Goal: Complete application form

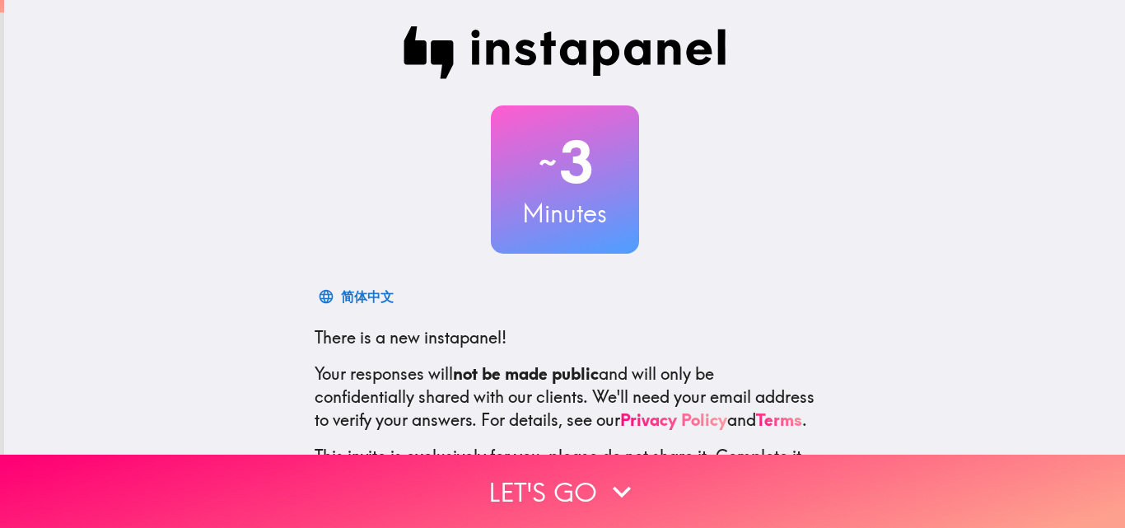
scroll to position [157, 0]
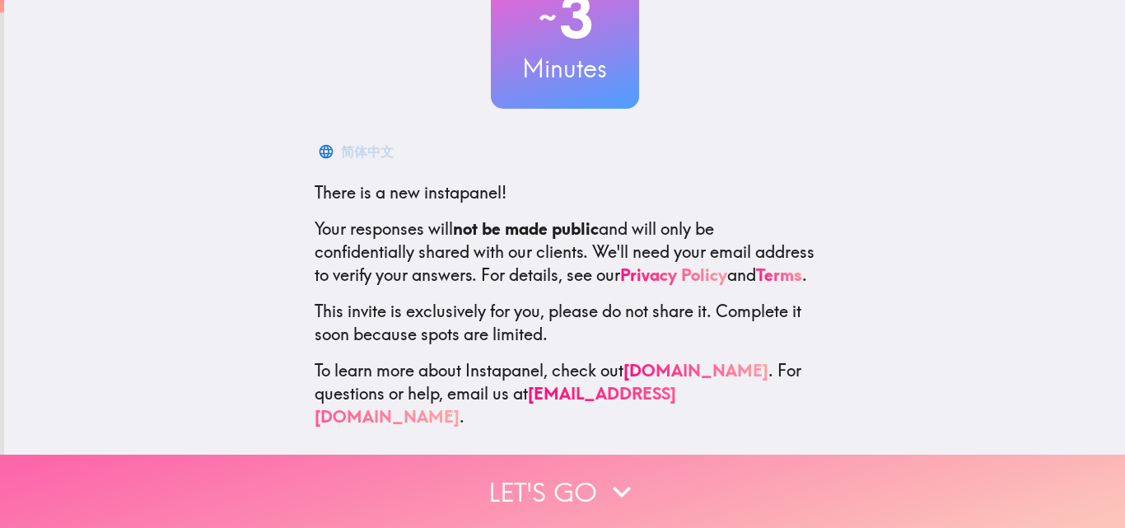
click at [604, 485] on icon "button" at bounding box center [622, 492] width 36 height 36
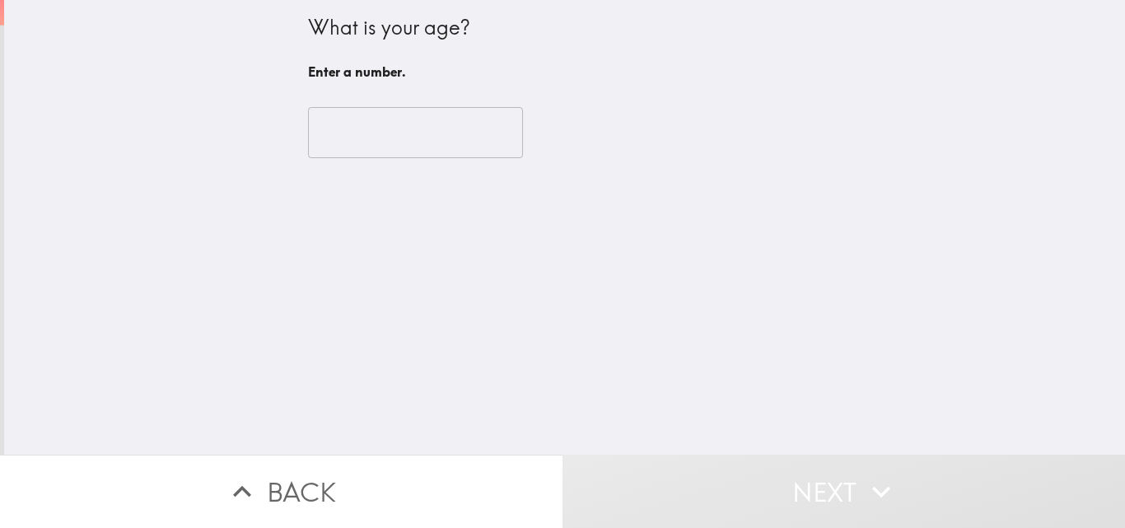
click at [407, 138] on input "number" at bounding box center [415, 132] width 215 height 51
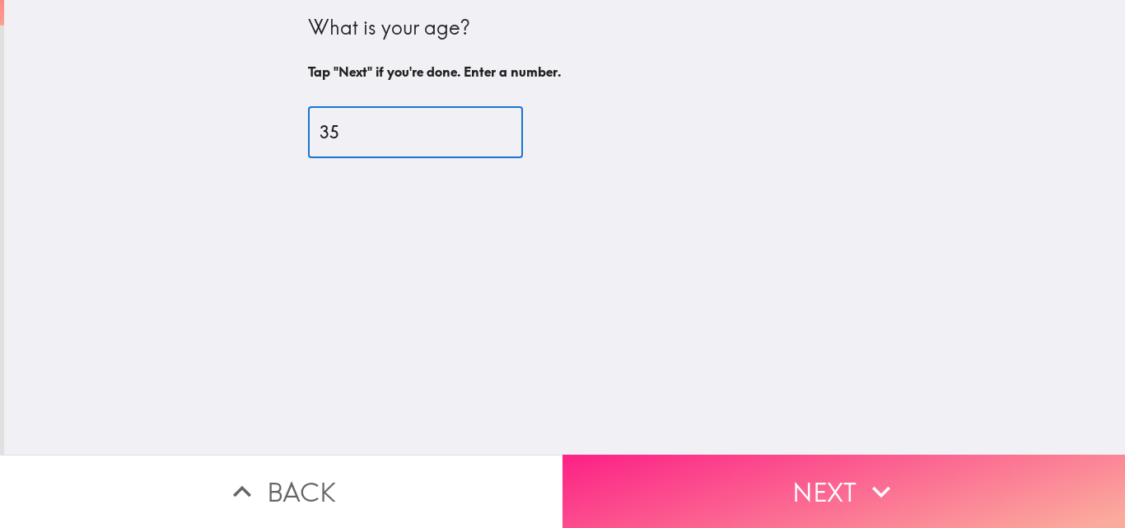
type input "35"
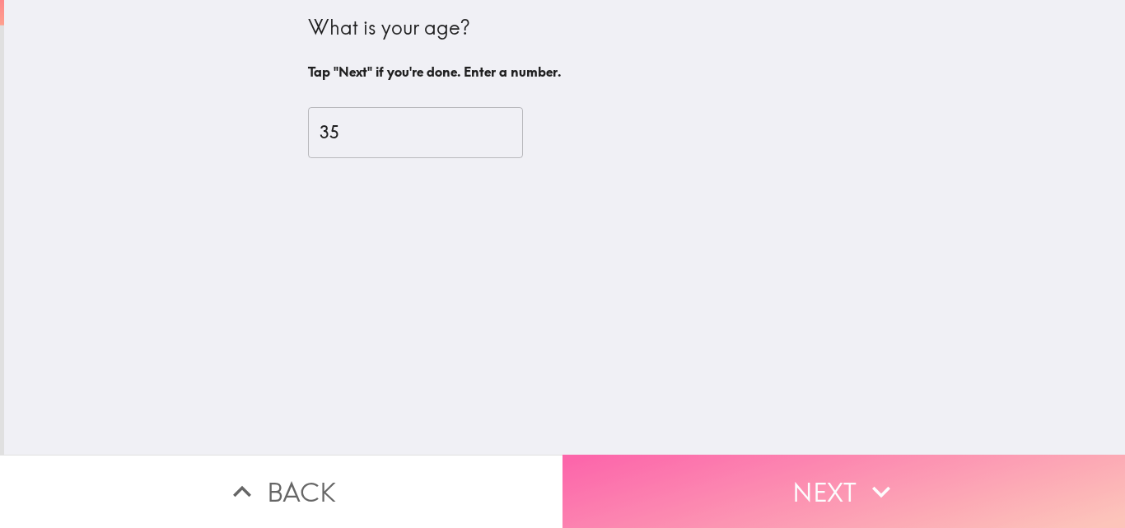
click at [896, 488] on button "Next" at bounding box center [844, 491] width 563 height 73
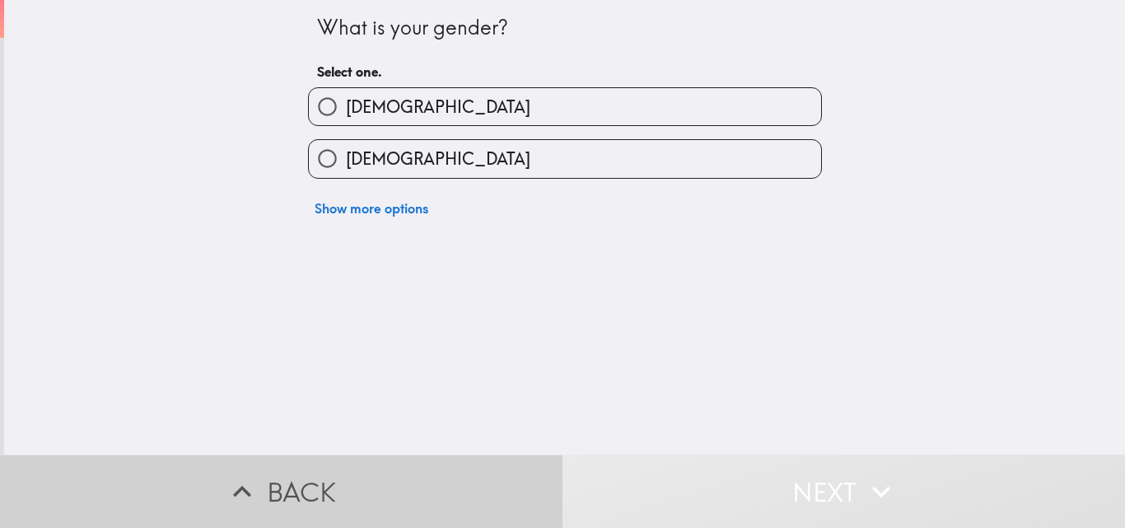
click at [427, 491] on button "Back" at bounding box center [281, 491] width 563 height 73
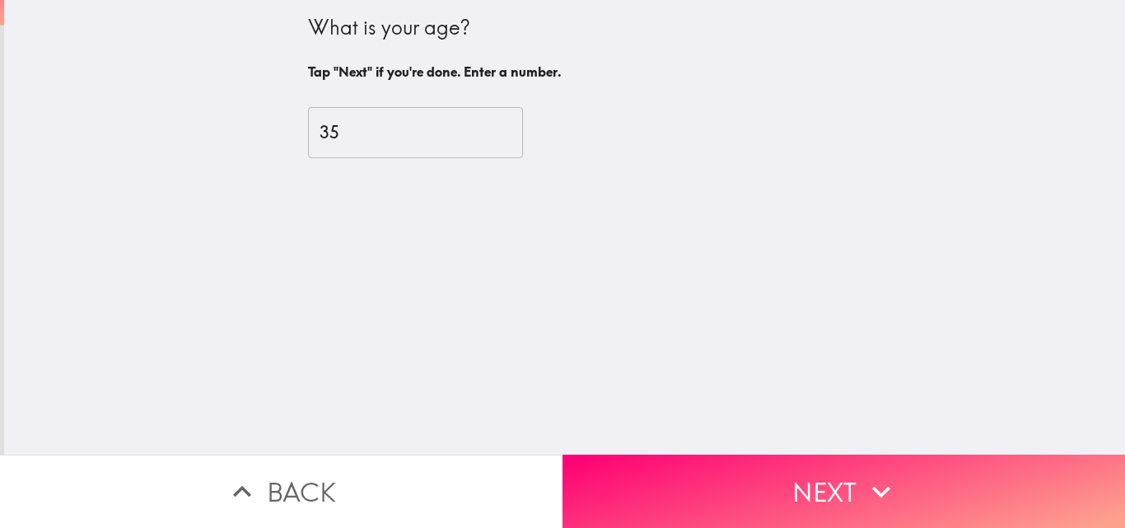
click at [384, 142] on input "35" at bounding box center [415, 132] width 215 height 51
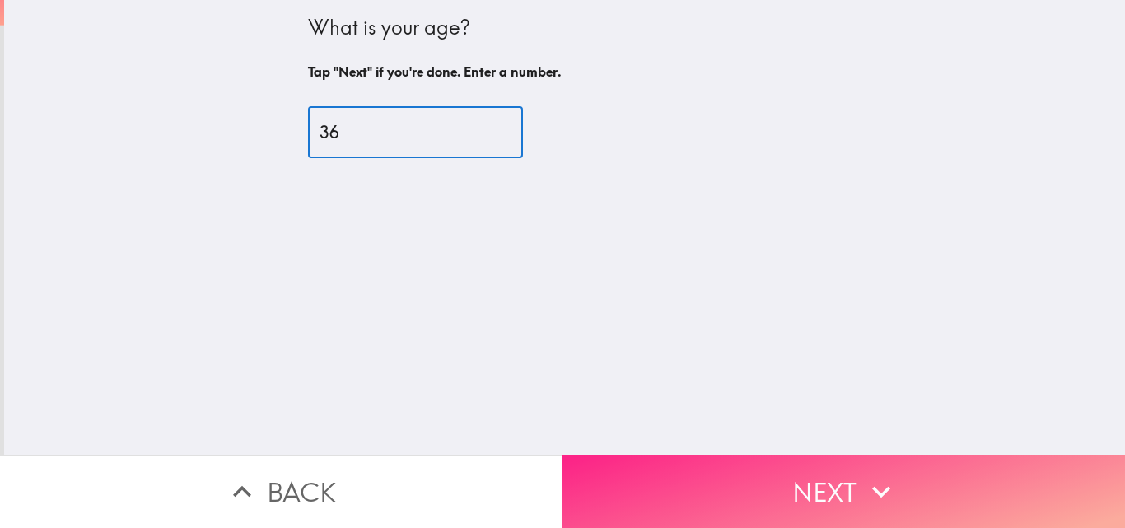
type input "36"
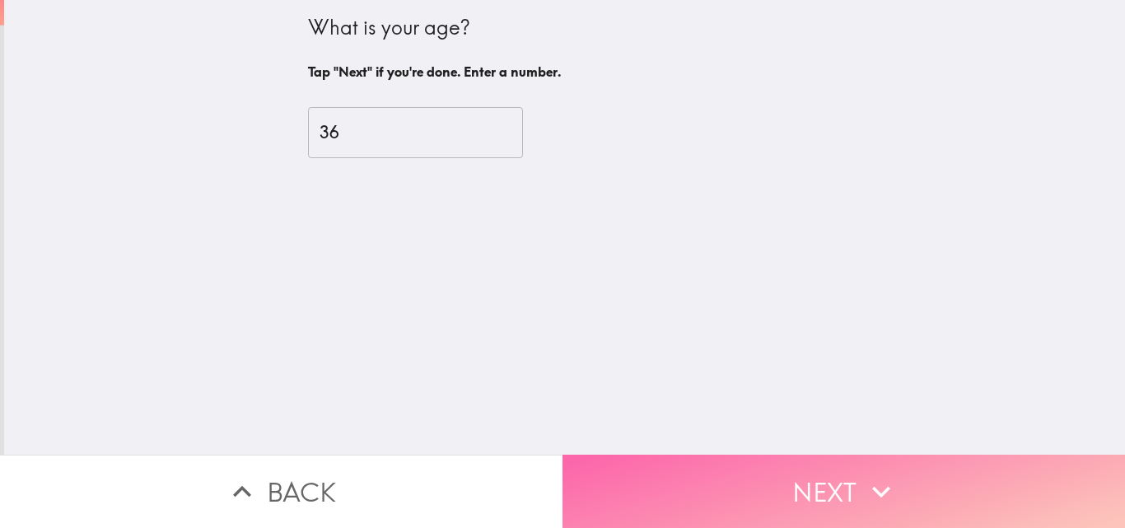
click at [812, 487] on button "Next" at bounding box center [844, 491] width 563 height 73
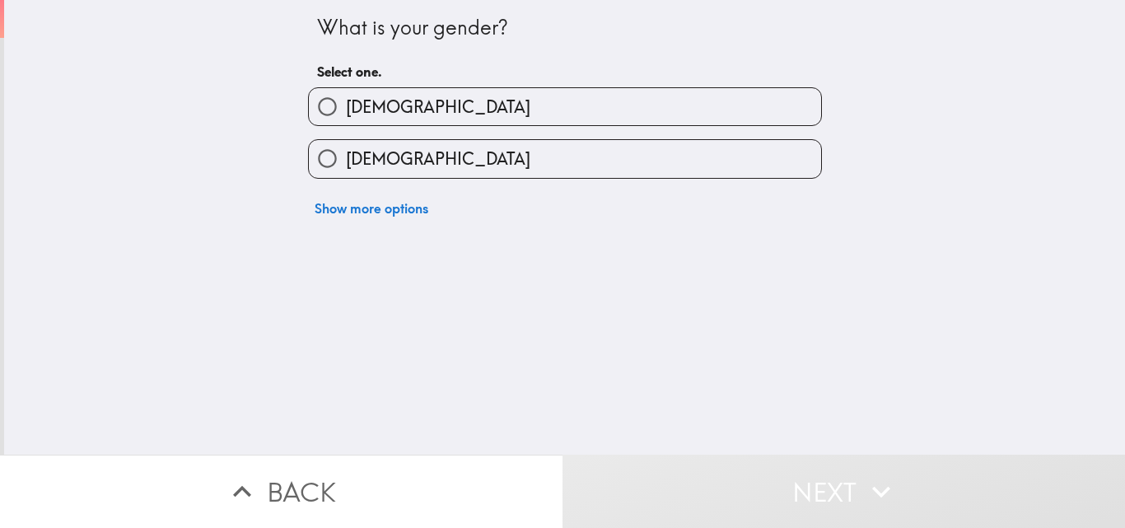
click at [421, 105] on label "[DEMOGRAPHIC_DATA]" at bounding box center [565, 106] width 512 height 37
click at [346, 105] on input "[DEMOGRAPHIC_DATA]" at bounding box center [327, 106] width 37 height 37
radio input "true"
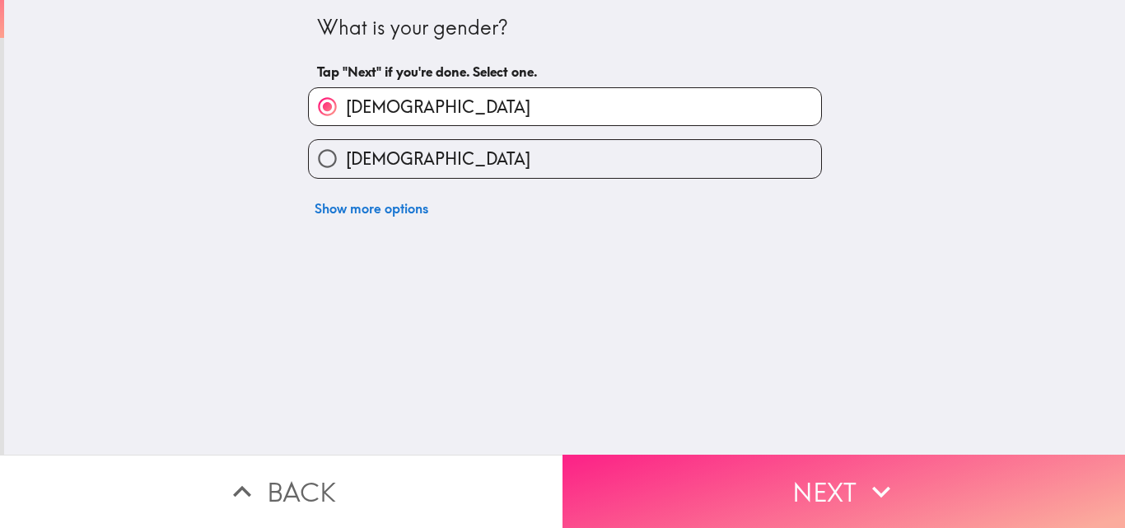
click at [845, 499] on button "Next" at bounding box center [844, 491] width 563 height 73
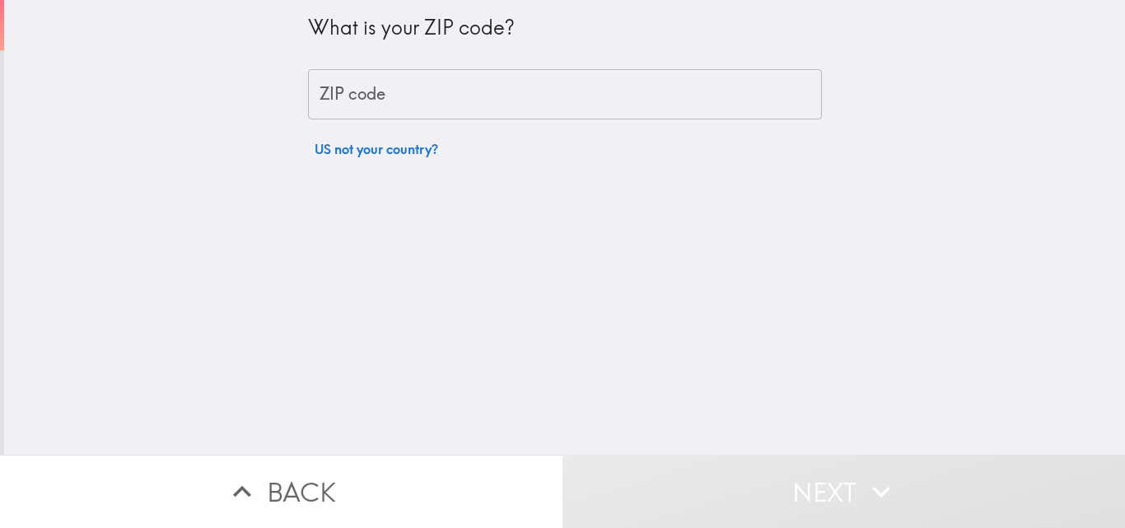
click at [506, 110] on input "ZIP code" at bounding box center [565, 94] width 514 height 51
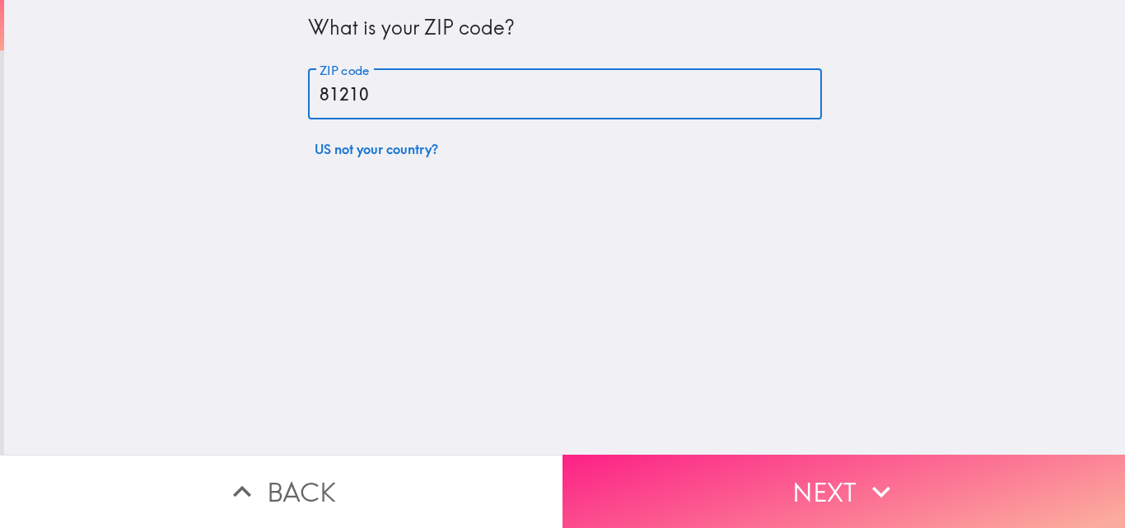
type input "81210"
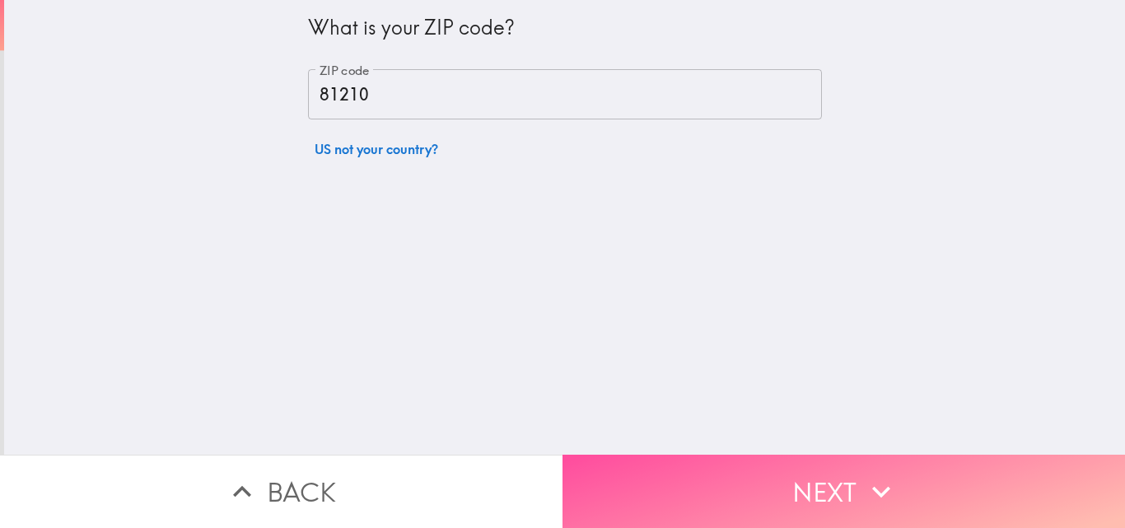
click at [761, 486] on button "Next" at bounding box center [844, 491] width 563 height 73
